Goal: Entertainment & Leisure: Consume media (video, audio)

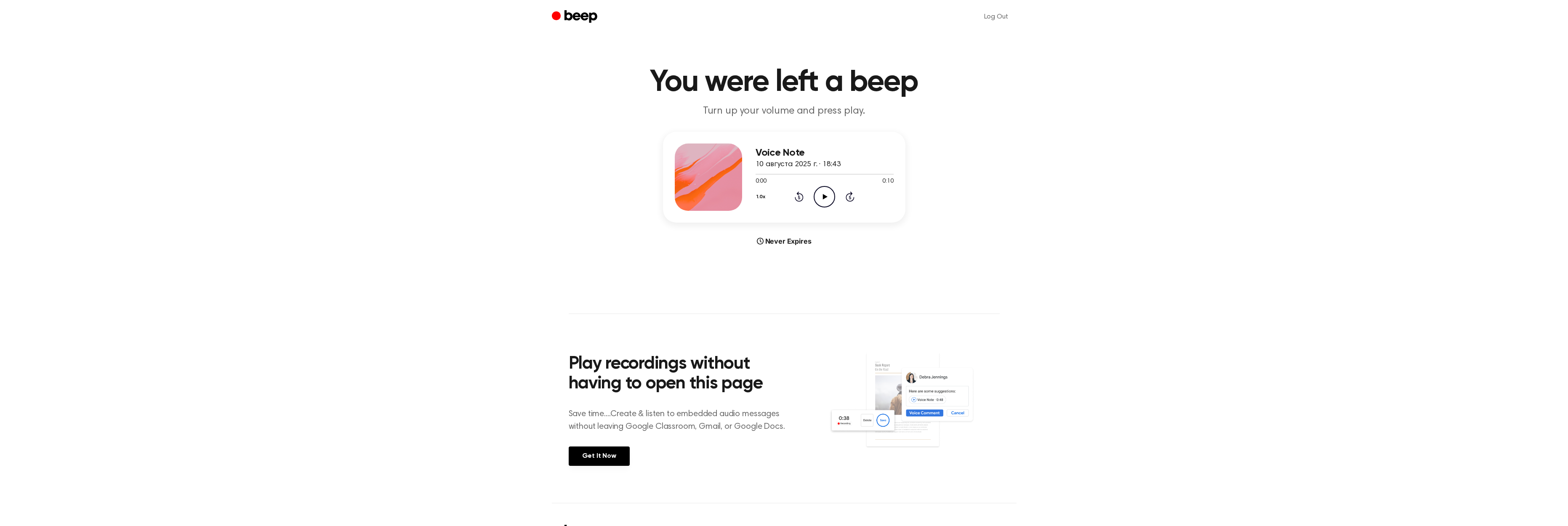
click at [828, 196] on icon "Play Audio" at bounding box center [824, 196] width 21 height 21
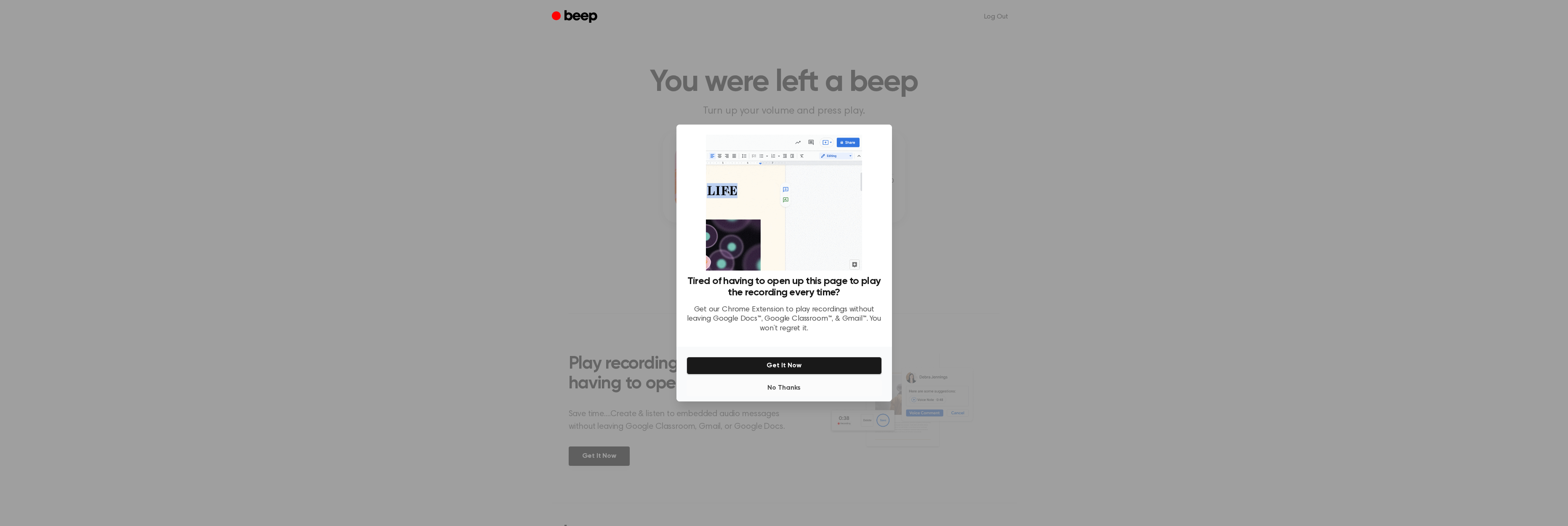
click at [842, 386] on button "No Thanks" at bounding box center [783, 388] width 195 height 17
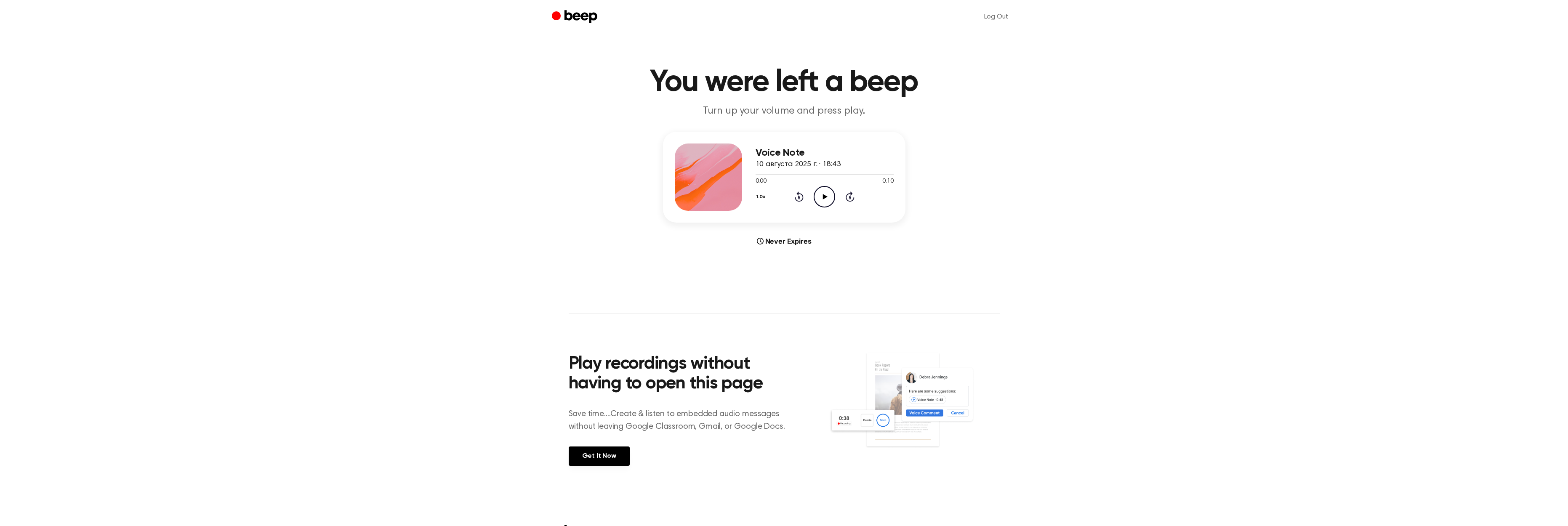
click at [827, 195] on icon "Play Audio" at bounding box center [824, 196] width 21 height 21
click at [825, 196] on icon at bounding box center [824, 196] width 4 height 5
click at [814, 194] on icon "Play Audio" at bounding box center [824, 196] width 21 height 21
click at [823, 197] on icon at bounding box center [824, 196] width 4 height 5
click at [824, 194] on icon at bounding box center [825, 196] width 5 height 5
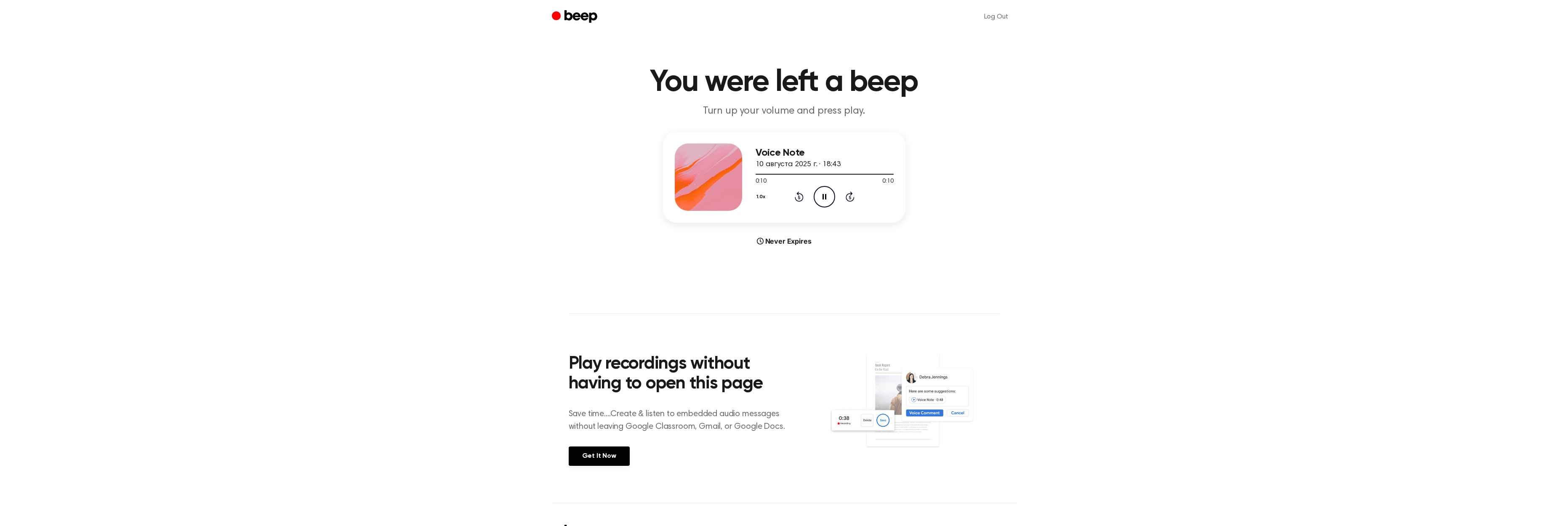
click at [825, 196] on icon at bounding box center [824, 196] width 4 height 5
click at [824, 196] on icon at bounding box center [825, 196] width 5 height 5
click at [824, 195] on icon at bounding box center [824, 196] width 4 height 5
click at [853, 174] on div at bounding box center [811, 174] width 112 height 1
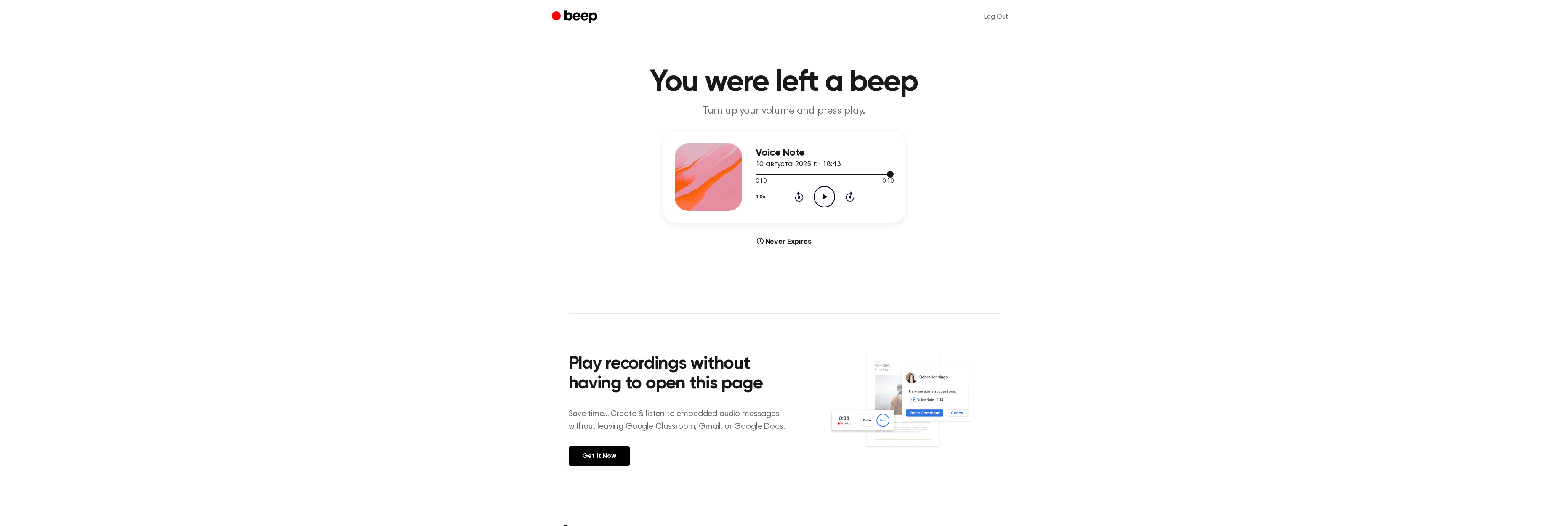
click at [849, 174] on div at bounding box center [824, 174] width 138 height 1
drag, startPoint x: 888, startPoint y: 173, endPoint x: 844, endPoint y: 176, distance: 43.8
click at [844, 176] on div at bounding box center [824, 173] width 138 height 7
click at [828, 194] on icon "Play Audio" at bounding box center [824, 196] width 21 height 21
click at [827, 195] on icon "Play Audio" at bounding box center [824, 196] width 21 height 21
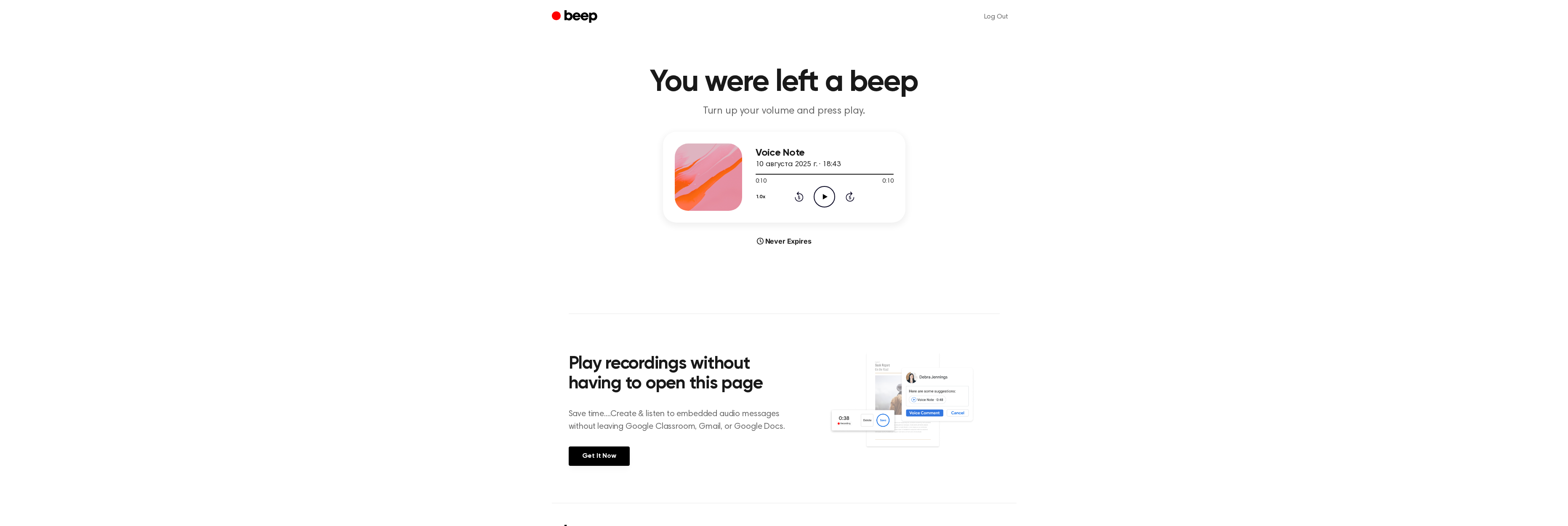
drag, startPoint x: 1042, startPoint y: 152, endPoint x: 1009, endPoint y: 53, distance: 103.5
click at [1042, 152] on div "Voice Note 10 августа 2025 г. · 18:43 0:10 0:10 Your browser does not support t…" at bounding box center [784, 189] width 1548 height 114
click at [826, 195] on icon "Play Audio" at bounding box center [824, 196] width 21 height 21
click at [824, 196] on icon at bounding box center [824, 196] width 4 height 5
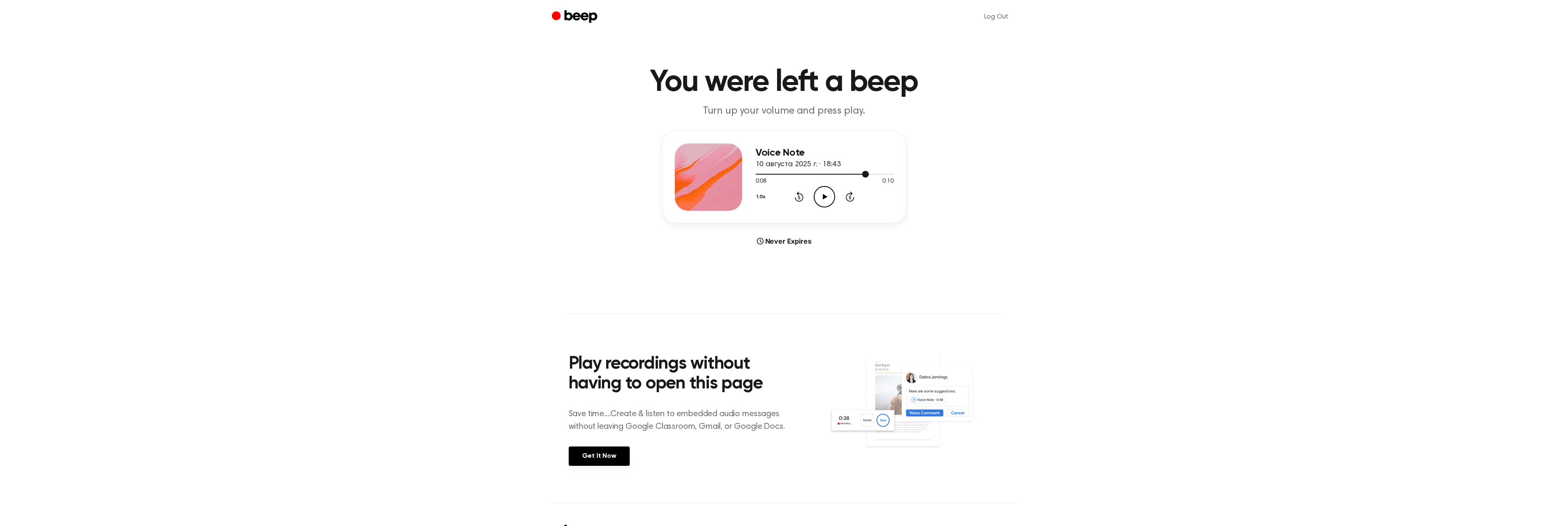
click at [829, 174] on div at bounding box center [811, 174] width 113 height 1
click at [819, 189] on icon "Play Audio" at bounding box center [824, 196] width 21 height 21
click at [824, 194] on icon "Play Audio" at bounding box center [824, 196] width 21 height 21
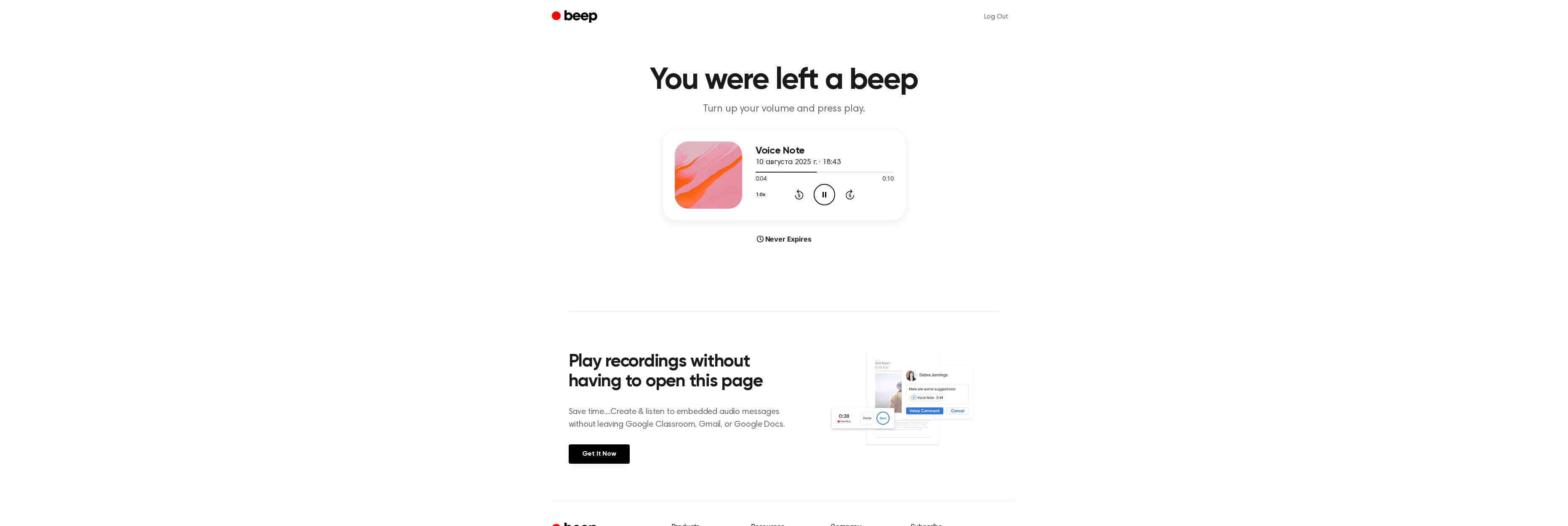
scroll to position [2, 0]
click at [821, 193] on icon "Play Audio" at bounding box center [824, 194] width 21 height 21
click at [824, 193] on icon at bounding box center [824, 194] width 4 height 5
click at [824, 194] on icon at bounding box center [825, 194] width 5 height 5
click at [837, 173] on div at bounding box center [824, 171] width 138 height 7
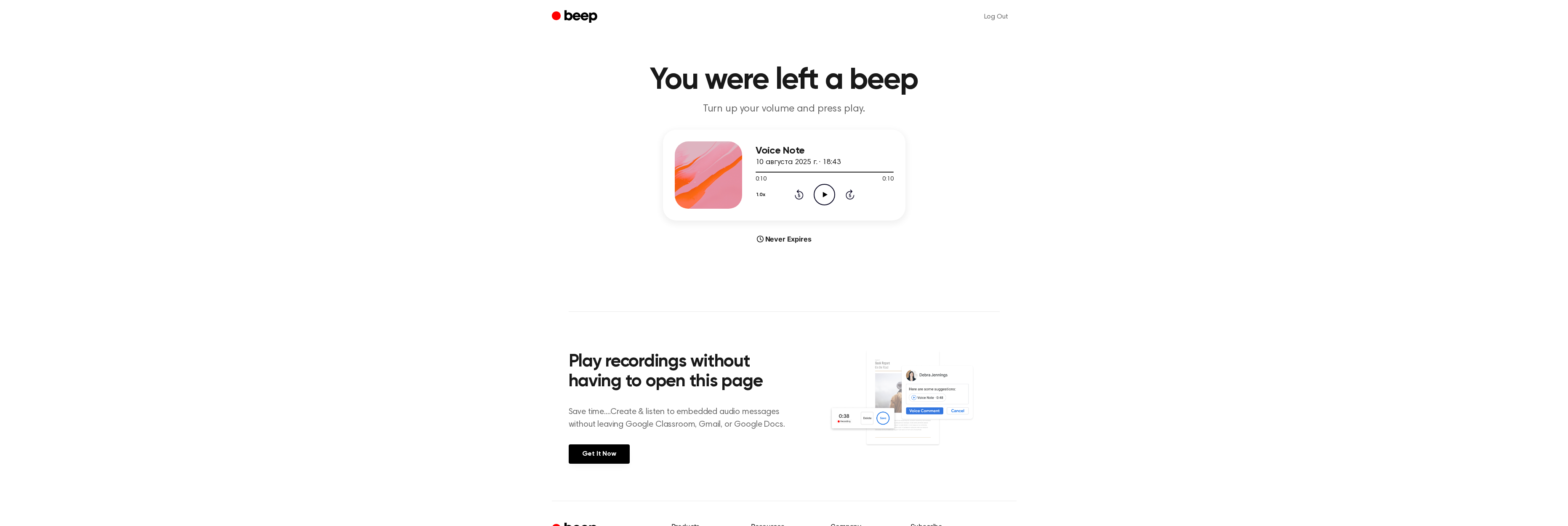
click at [829, 189] on icon "Play Audio" at bounding box center [824, 194] width 21 height 21
click at [826, 194] on icon at bounding box center [824, 194] width 4 height 5
click at [825, 194] on icon at bounding box center [825, 194] width 5 height 5
click at [828, 172] on div at bounding box center [815, 172] width 120 height 1
click at [825, 196] on icon at bounding box center [824, 194] width 4 height 5
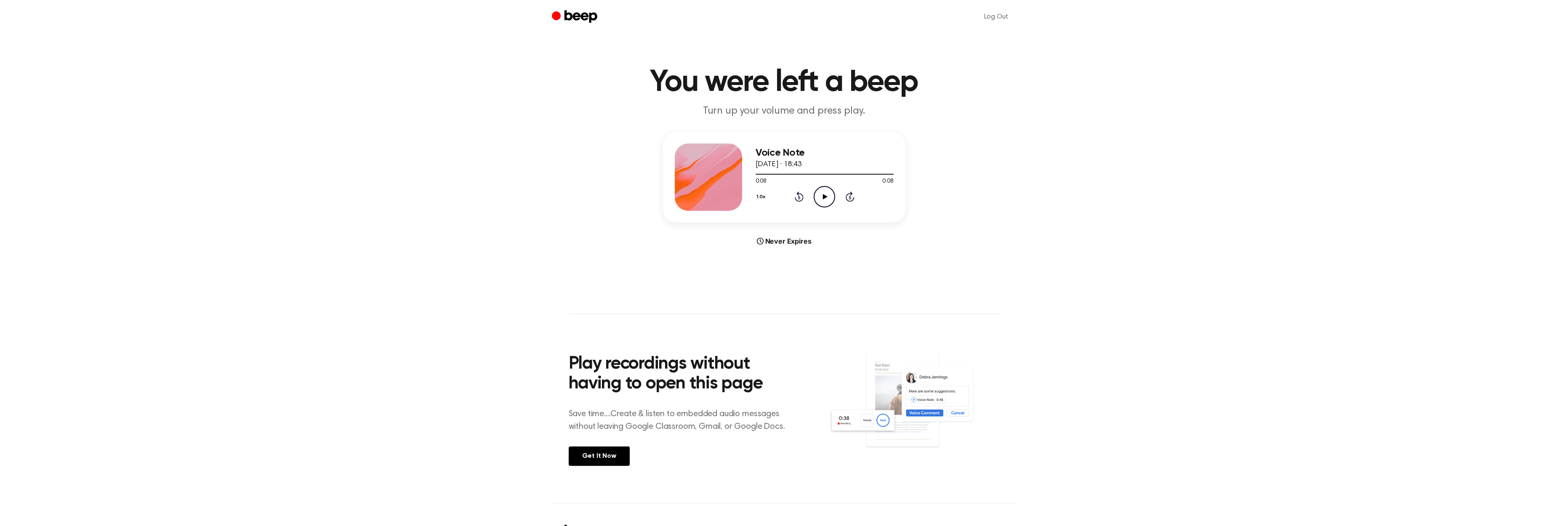
click at [822, 198] on icon "Play Audio" at bounding box center [824, 196] width 21 height 21
click at [822, 198] on icon at bounding box center [824, 196] width 4 height 5
click at [829, 194] on icon "Play Audio" at bounding box center [824, 196] width 21 height 21
click at [826, 197] on icon at bounding box center [825, 196] width 5 height 5
click at [826, 197] on icon at bounding box center [824, 196] width 4 height 5
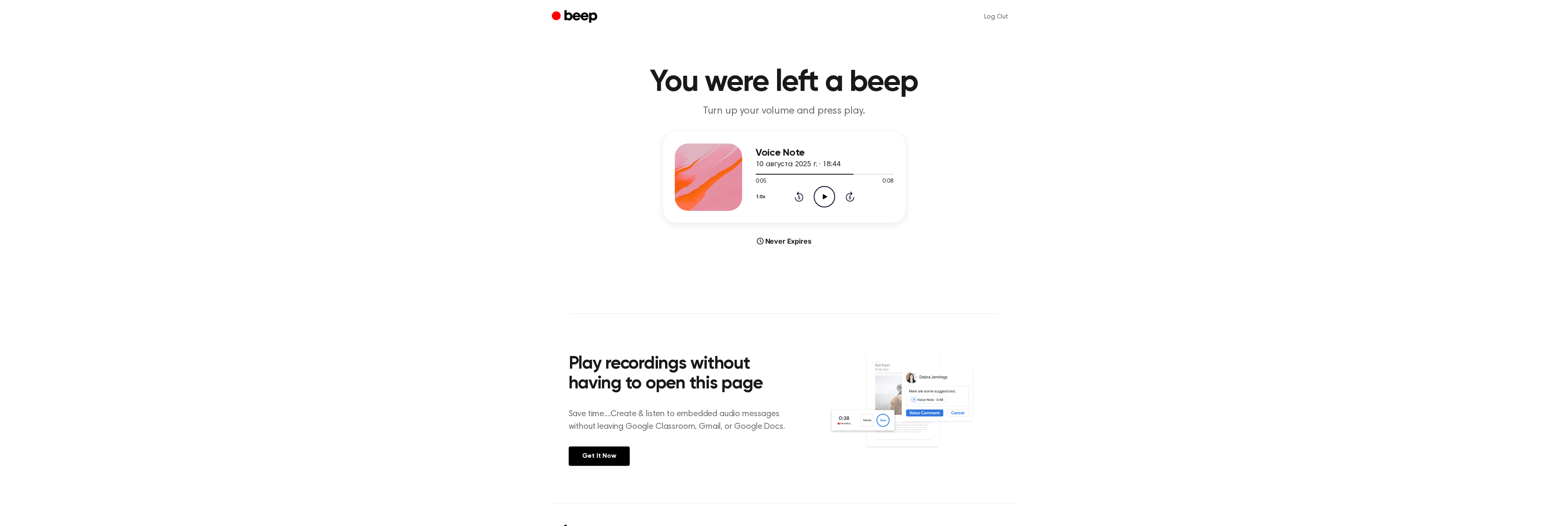
click at [830, 196] on icon "Play Audio" at bounding box center [824, 196] width 21 height 21
click at [830, 196] on icon "Pause Audio" at bounding box center [824, 196] width 21 height 21
click at [824, 193] on icon "Play Audio" at bounding box center [824, 196] width 21 height 21
click at [829, 196] on icon "Play Audio" at bounding box center [824, 196] width 21 height 21
click at [824, 194] on icon "Pause Audio" at bounding box center [824, 196] width 21 height 21
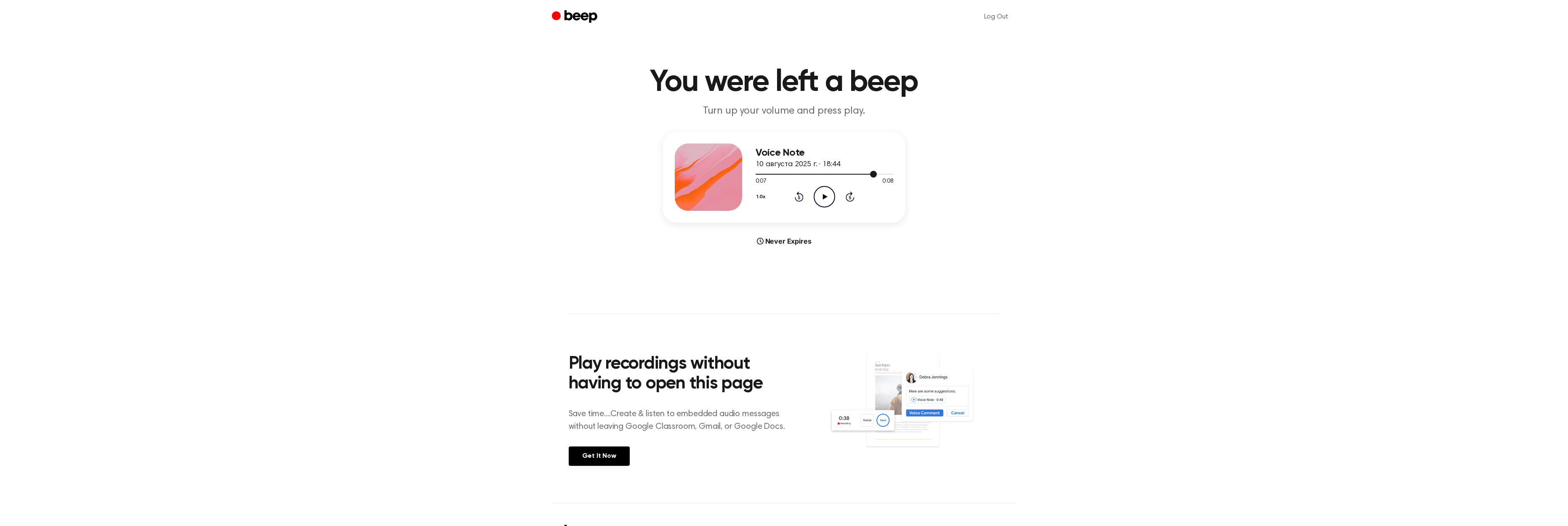
click at [832, 173] on div at bounding box center [824, 173] width 138 height 7
click at [814, 173] on div at bounding box center [824, 173] width 138 height 7
click at [824, 195] on icon at bounding box center [825, 196] width 5 height 5
click at [824, 195] on icon "Pause Audio" at bounding box center [824, 196] width 21 height 21
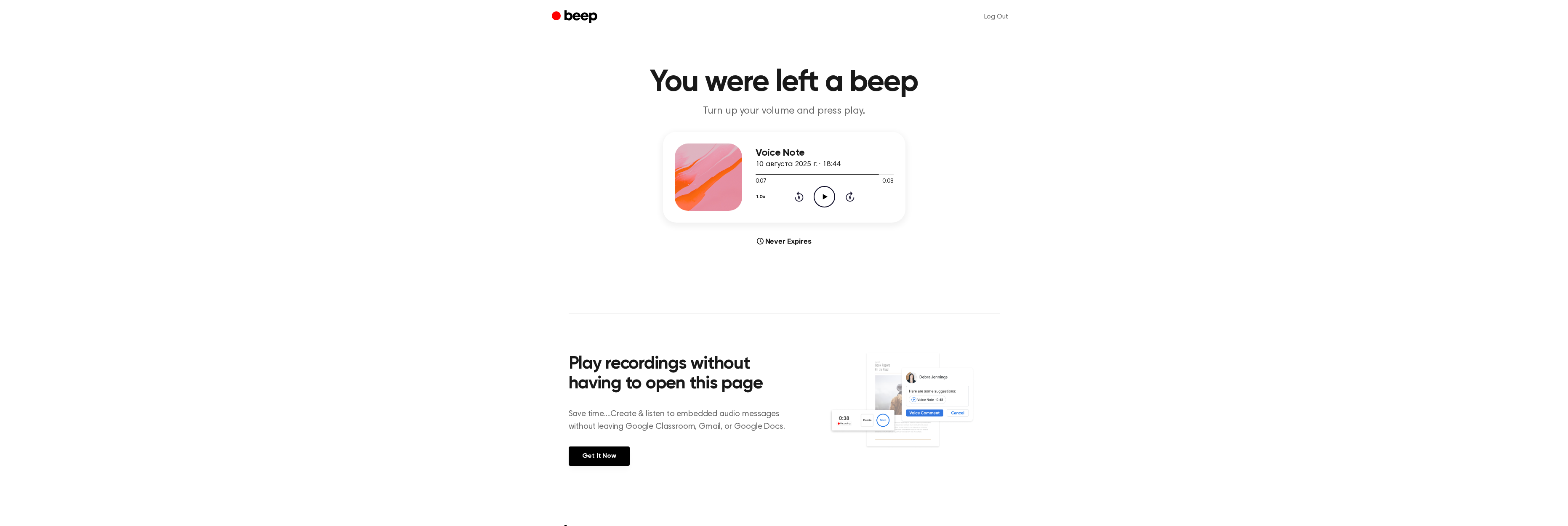
click at [824, 196] on icon at bounding box center [825, 196] width 5 height 5
click at [823, 194] on icon at bounding box center [825, 196] width 5 height 5
click at [824, 173] on div at bounding box center [824, 173] width 138 height 7
click at [824, 194] on icon "Pause Audio" at bounding box center [824, 196] width 21 height 21
click at [1325, 125] on main "You were left a beep Turn up your volume and press play. Voice Note 10 августа …" at bounding box center [784, 251] width 1568 height 503
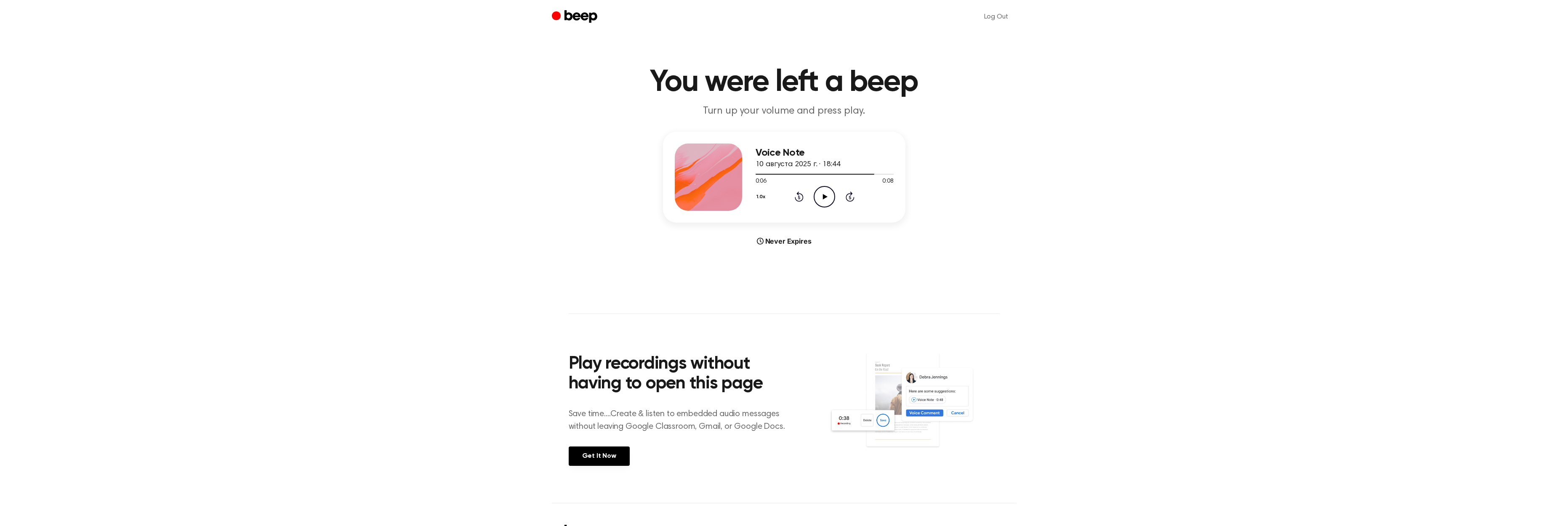
click at [830, 196] on icon "Play Audio" at bounding box center [824, 196] width 21 height 21
click at [823, 197] on icon at bounding box center [825, 196] width 5 height 5
click at [822, 195] on icon "Play Audio" at bounding box center [824, 196] width 21 height 21
click at [824, 194] on icon "Pause Audio" at bounding box center [824, 196] width 21 height 21
click at [819, 197] on icon "Play Audio" at bounding box center [824, 196] width 21 height 21
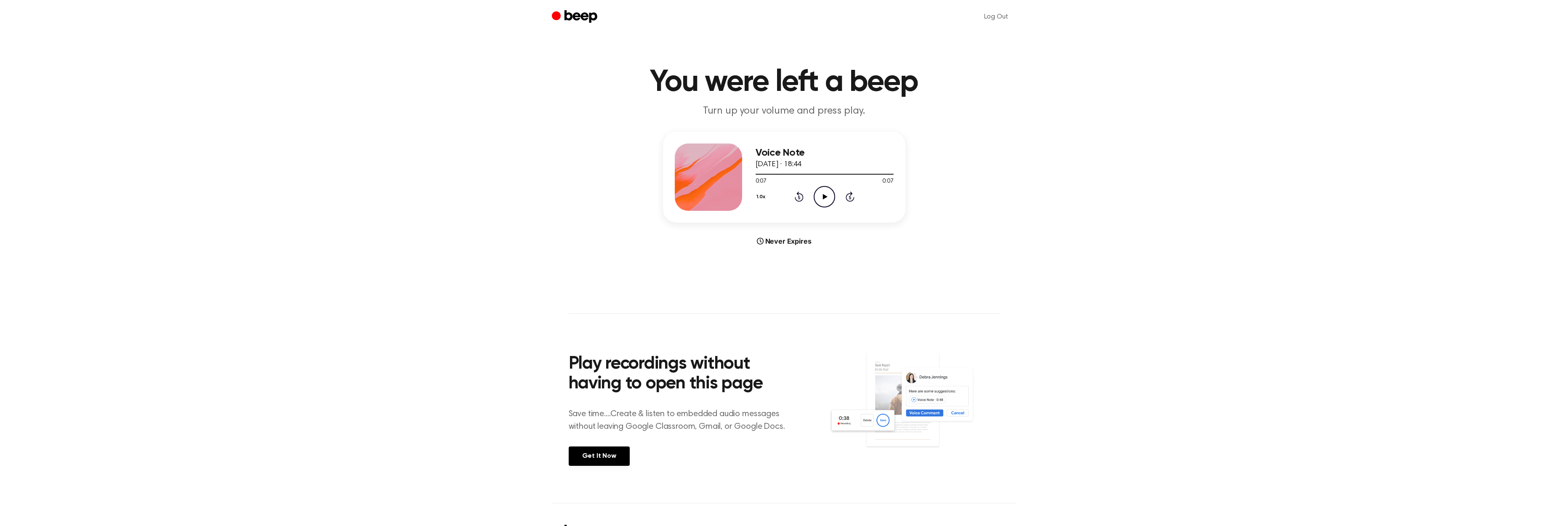
click at [822, 194] on icon "Play Audio" at bounding box center [824, 196] width 21 height 21
click at [822, 195] on icon at bounding box center [824, 196] width 4 height 5
click at [824, 194] on icon "Play Audio" at bounding box center [824, 196] width 21 height 21
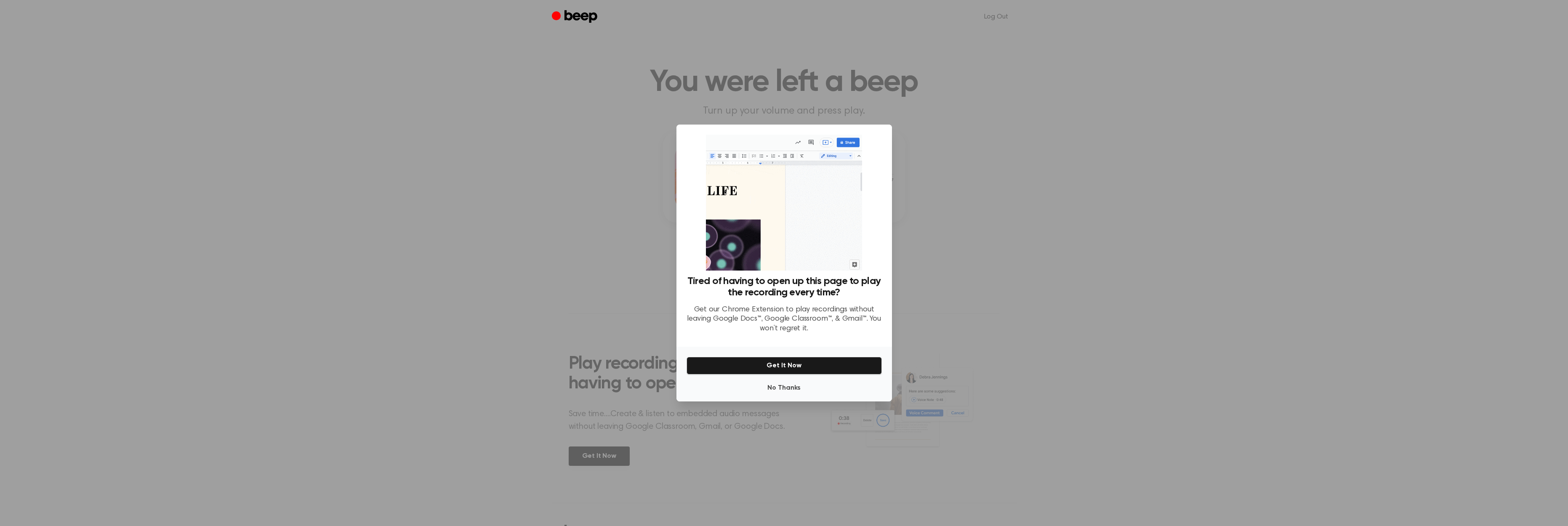
scroll to position [0, 0]
drag, startPoint x: 826, startPoint y: 392, endPoint x: 811, endPoint y: 303, distance: 89.7
click at [826, 392] on button "No Thanks" at bounding box center [783, 388] width 195 height 17
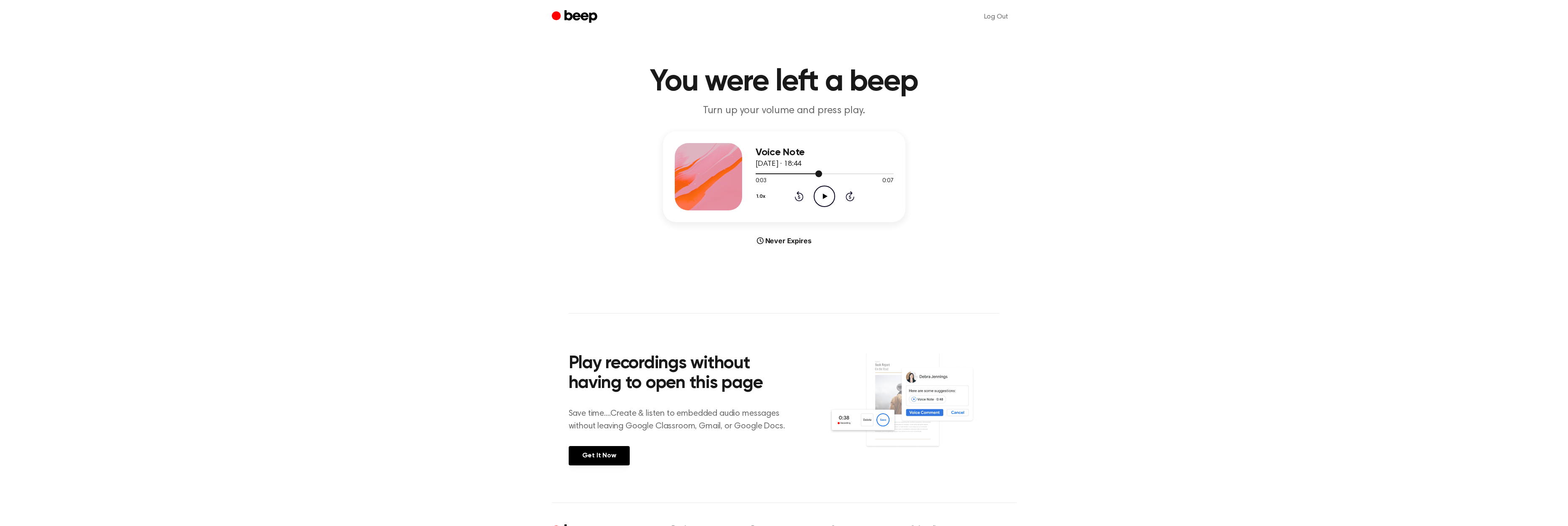
click at [769, 172] on div at bounding box center [824, 173] width 138 height 7
click at [766, 173] on div at bounding box center [824, 173] width 138 height 1
click at [828, 196] on icon "Play Audio" at bounding box center [824, 196] width 21 height 21
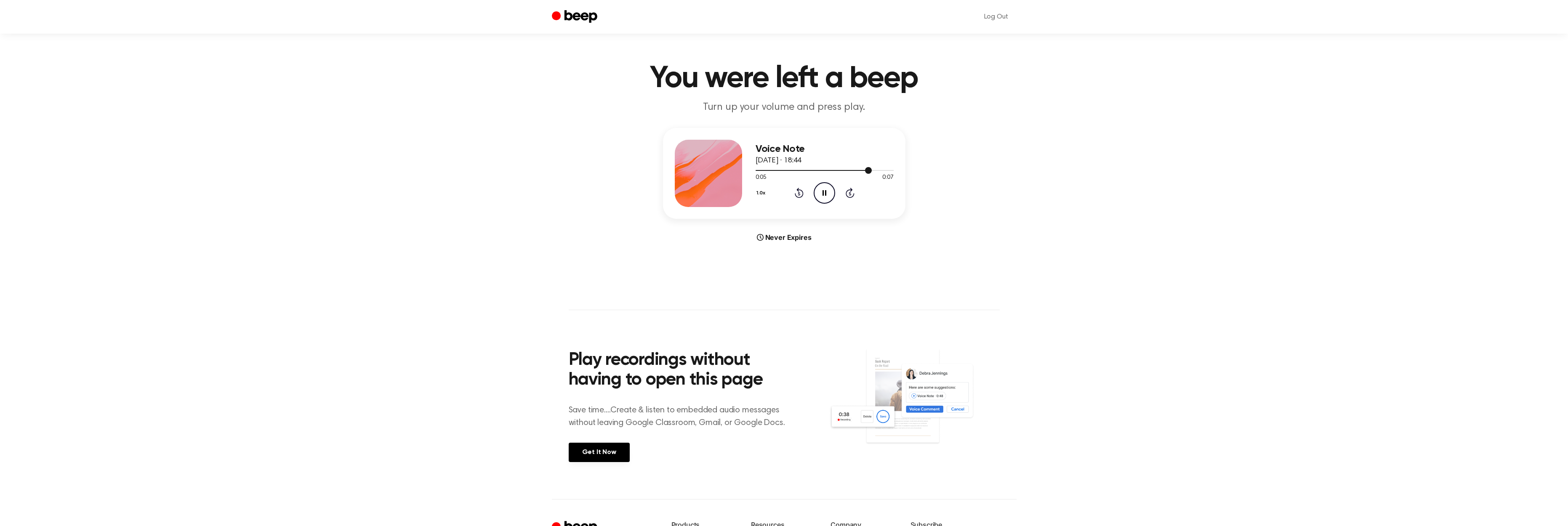
scroll to position [6, 0]
click at [837, 168] on div at bounding box center [818, 168] width 126 height 1
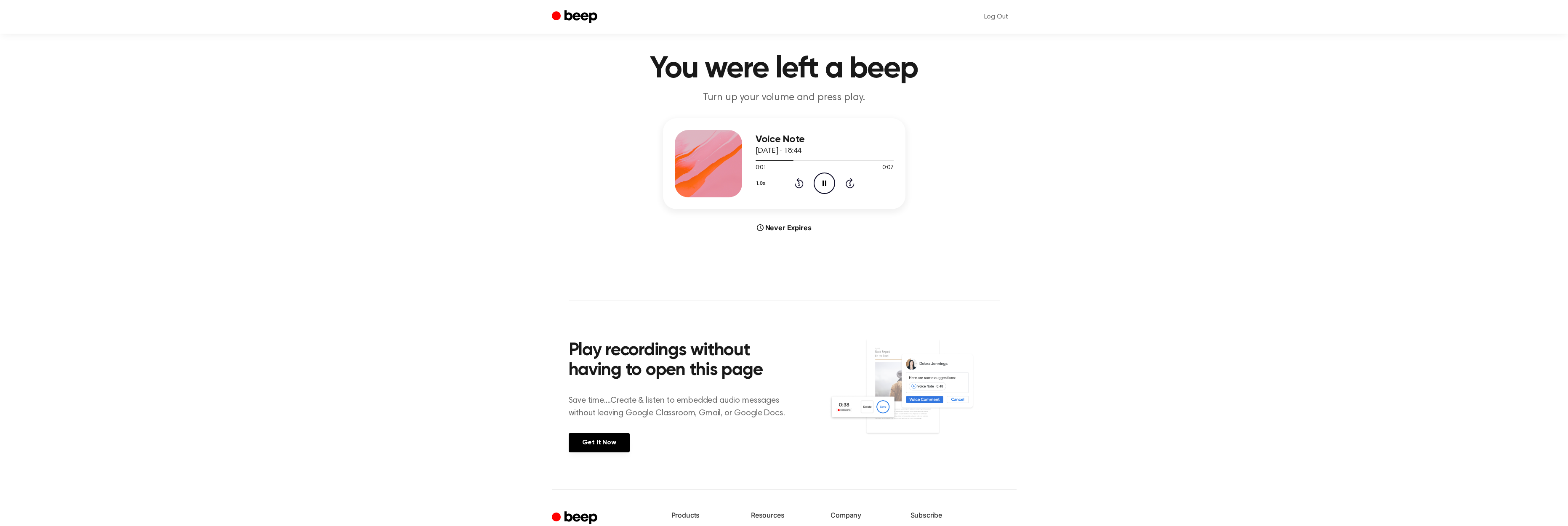
scroll to position [14, 0]
click at [826, 184] on icon "Pause Audio" at bounding box center [824, 182] width 21 height 21
click at [819, 181] on icon "Play Audio" at bounding box center [824, 182] width 21 height 21
click at [826, 183] on icon at bounding box center [825, 182] width 5 height 5
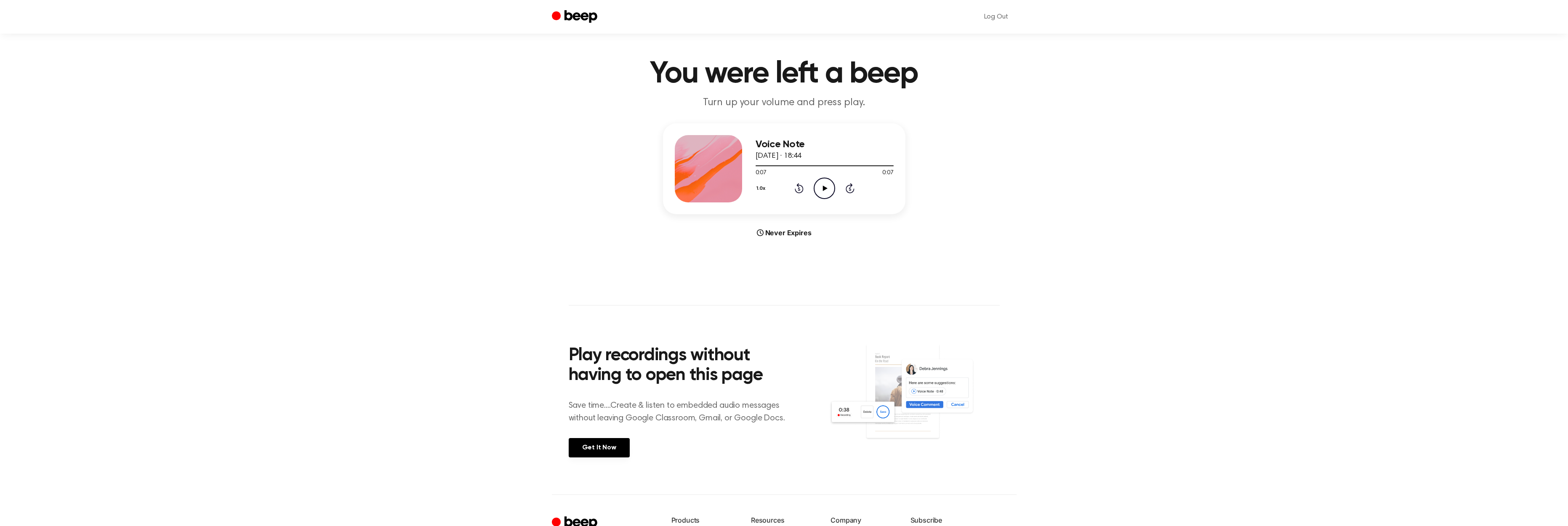
scroll to position [8, 0]
click at [822, 187] on icon "Play Audio" at bounding box center [824, 188] width 21 height 21
click at [823, 185] on icon "Pause Audio" at bounding box center [824, 188] width 21 height 21
click at [824, 182] on icon "Play Audio" at bounding box center [824, 188] width 21 height 21
click at [773, 165] on div at bounding box center [824, 165] width 138 height 7
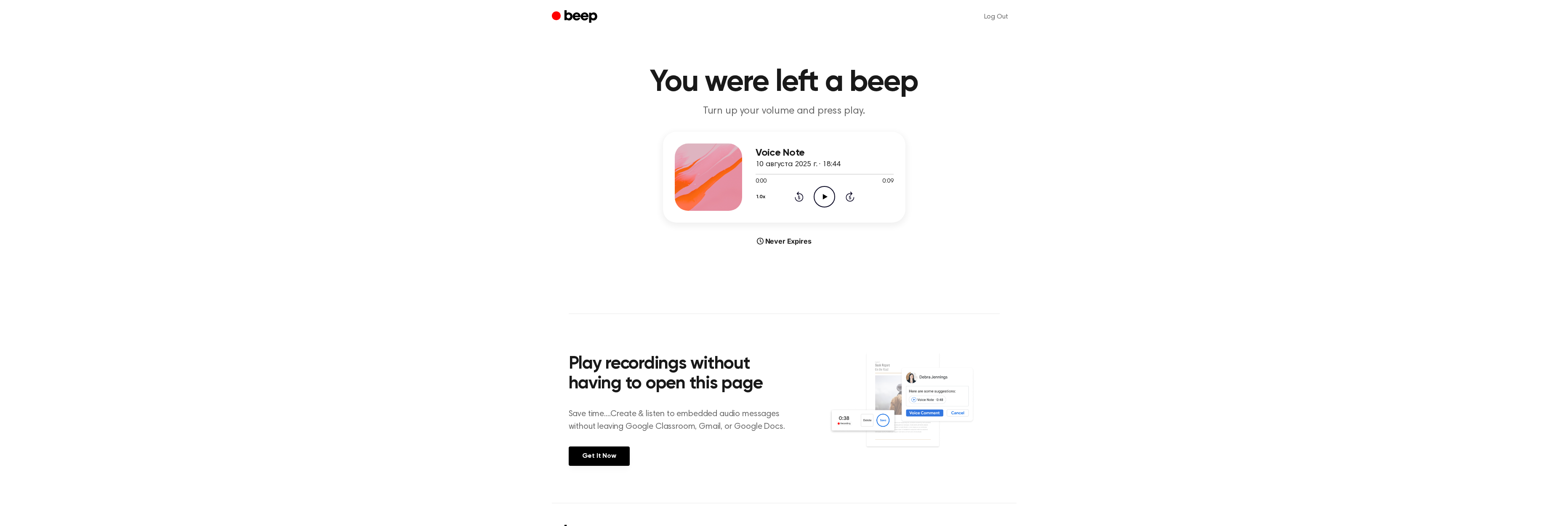
click at [820, 194] on icon "Play Audio" at bounding box center [824, 196] width 21 height 21
click at [824, 198] on icon "Pause Audio" at bounding box center [824, 196] width 21 height 21
click at [830, 196] on icon "Play Audio" at bounding box center [824, 195] width 21 height 21
click at [827, 193] on icon "Play Audio" at bounding box center [824, 195] width 21 height 21
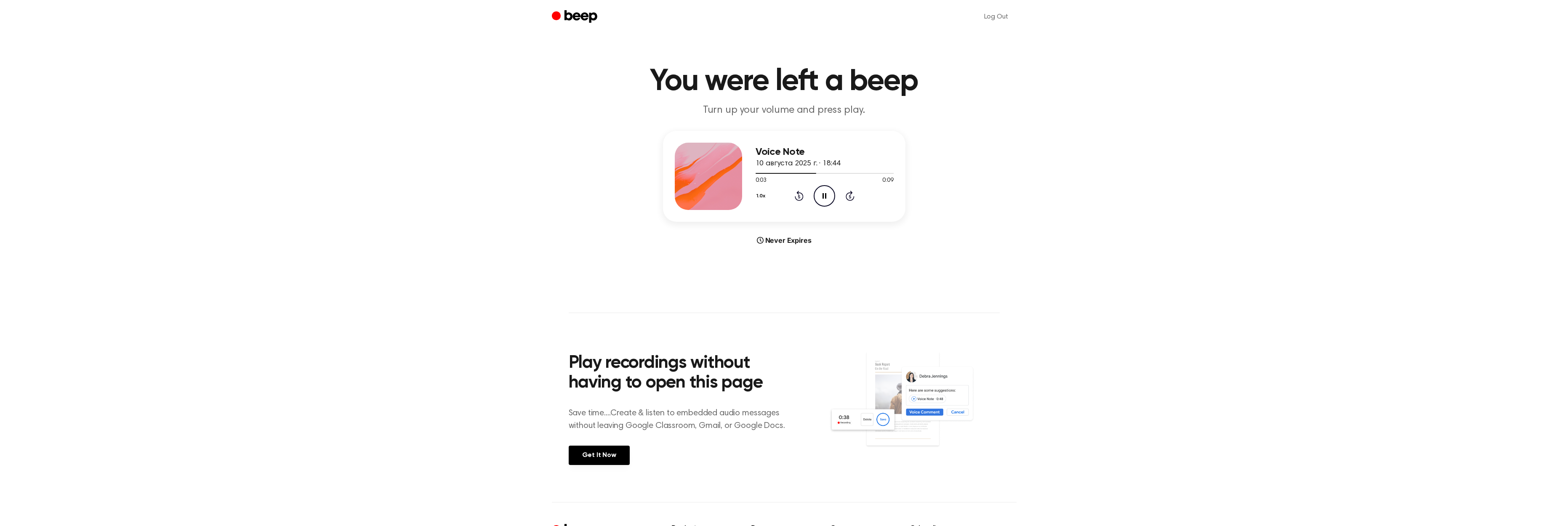
click at [826, 196] on icon at bounding box center [824, 195] width 4 height 5
click at [762, 172] on div at bounding box center [824, 173] width 138 height 7
click at [827, 193] on icon "Play Audio" at bounding box center [824, 195] width 21 height 21
click at [821, 201] on icon "Play Audio" at bounding box center [824, 195] width 21 height 21
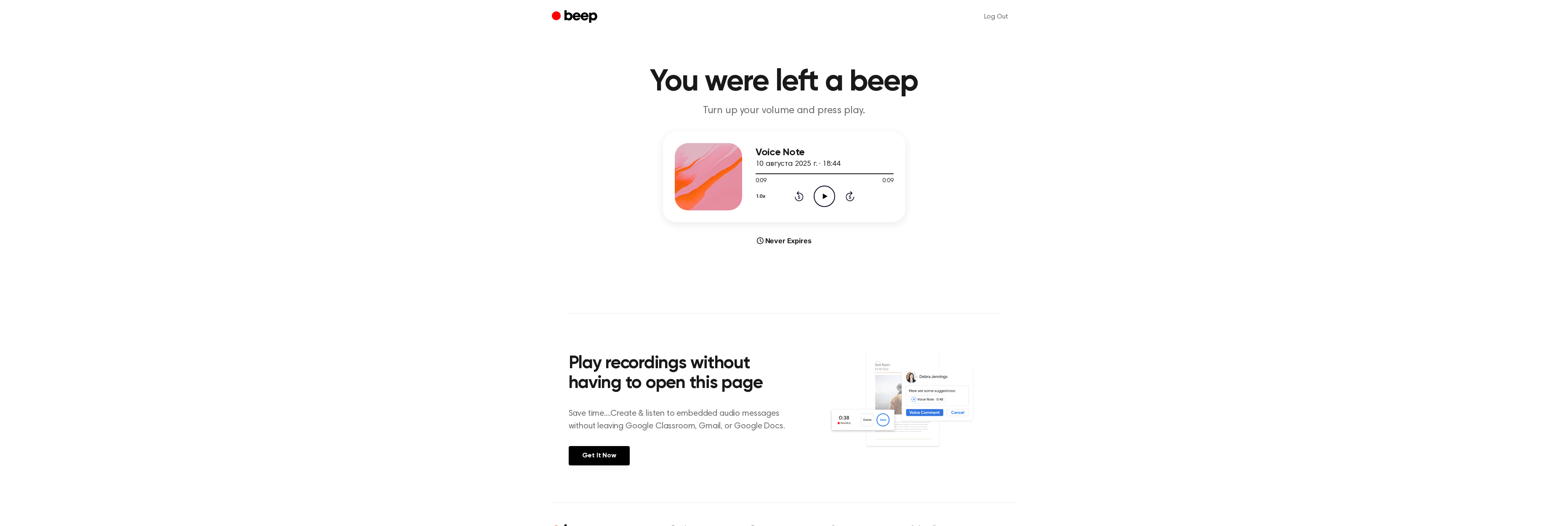
click at [824, 196] on icon at bounding box center [825, 196] width 5 height 5
click at [824, 196] on icon at bounding box center [824, 196] width 4 height 5
click at [827, 194] on icon "Play Audio" at bounding box center [824, 196] width 21 height 21
click at [827, 193] on icon "Play Audio" at bounding box center [824, 196] width 21 height 21
click at [862, 173] on div at bounding box center [824, 173] width 138 height 1
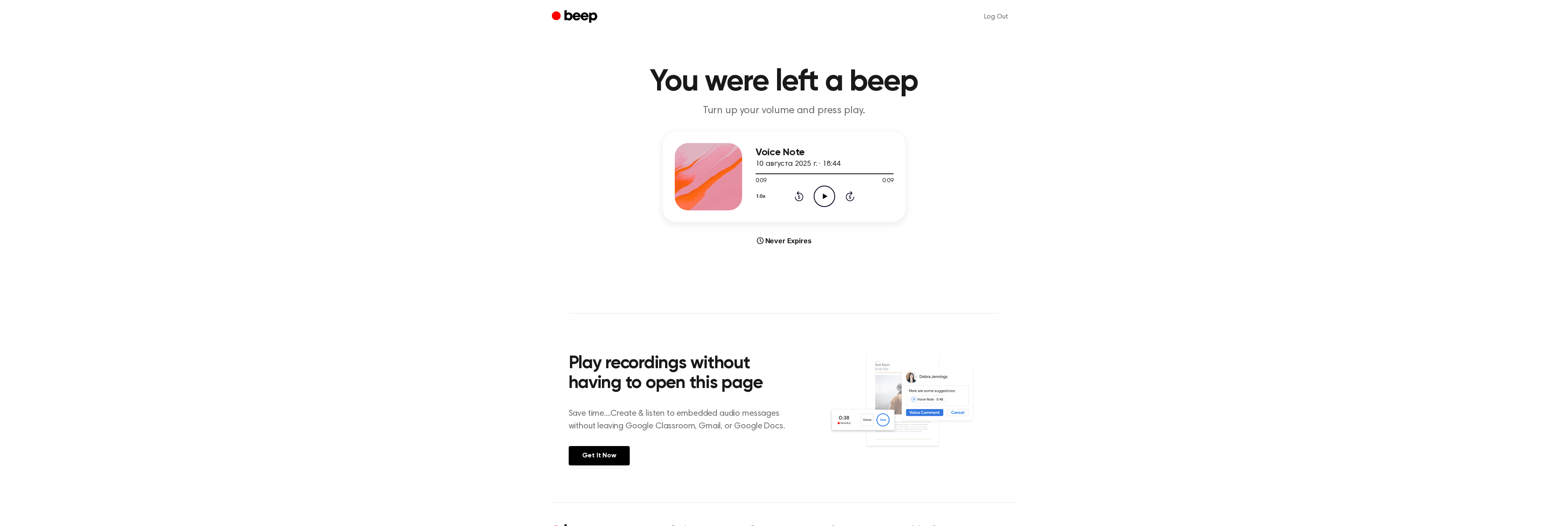
scroll to position [0, 0]
click at [824, 197] on icon at bounding box center [825, 196] width 5 height 5
